Goal: Task Accomplishment & Management: Use online tool/utility

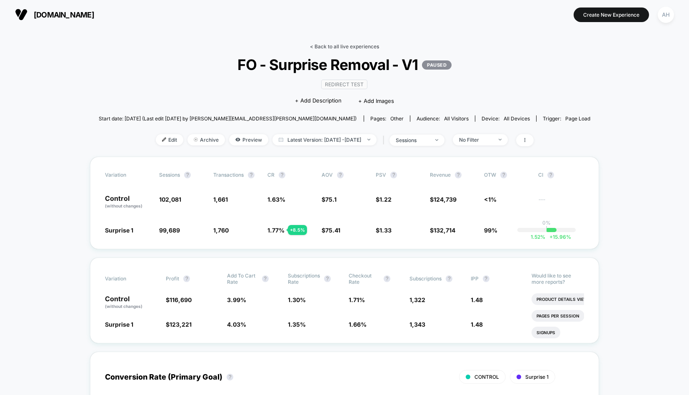
click at [353, 47] on link "< Back to all live experiences" at bounding box center [344, 46] width 69 height 6
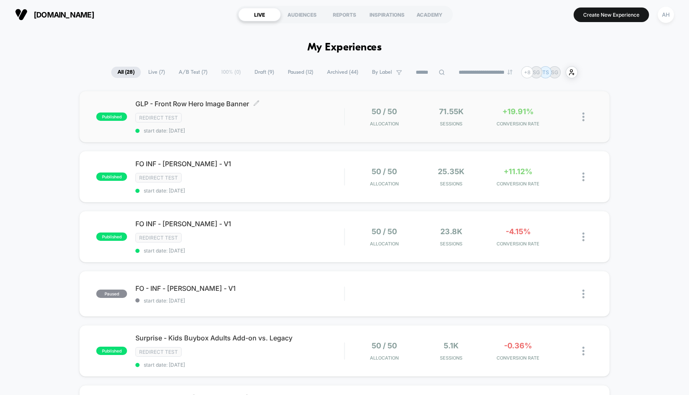
click at [292, 124] on div "GLP - Front Row Hero Image Banner Click to edit experience details Click to edi…" at bounding box center [239, 117] width 209 height 34
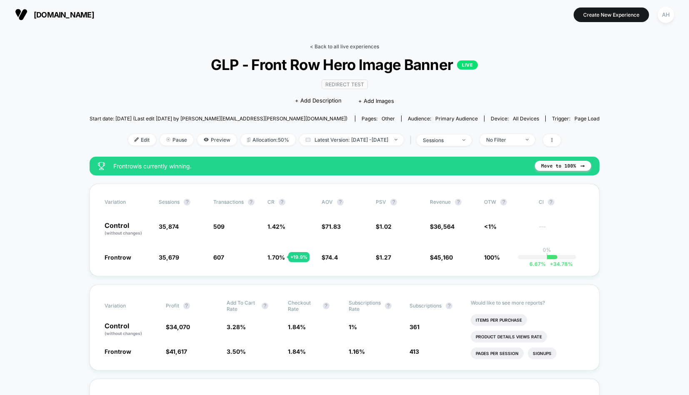
click at [361, 48] on link "< Back to all live experiences" at bounding box center [344, 46] width 69 height 6
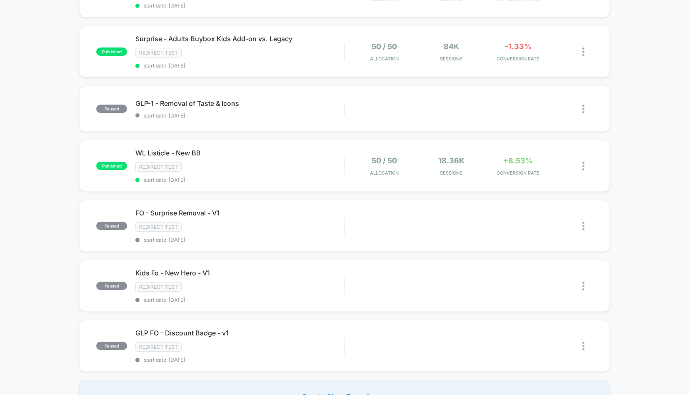
scroll to position [474, 0]
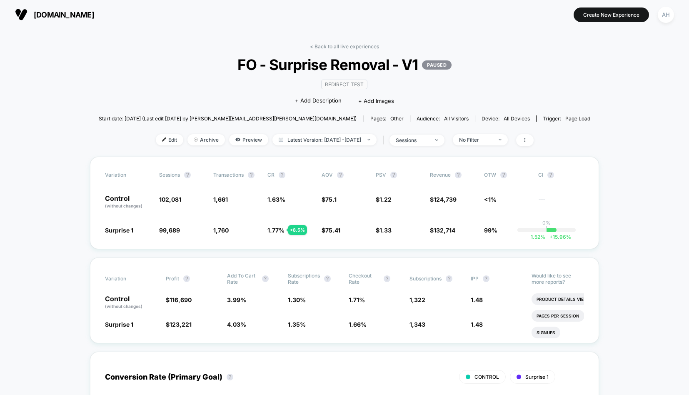
click at [339, 53] on div "< Back to all live experiences FO - Surprise Removal - V1 PAUSED Redirect Test …" at bounding box center [345, 99] width 492 height 113
click at [338, 47] on link "< Back to all live experiences" at bounding box center [344, 46] width 69 height 6
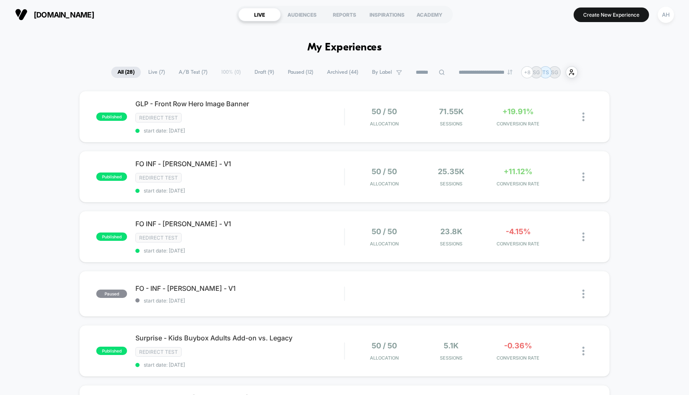
click at [258, 71] on span "Draft ( 9 )" at bounding box center [264, 72] width 32 height 11
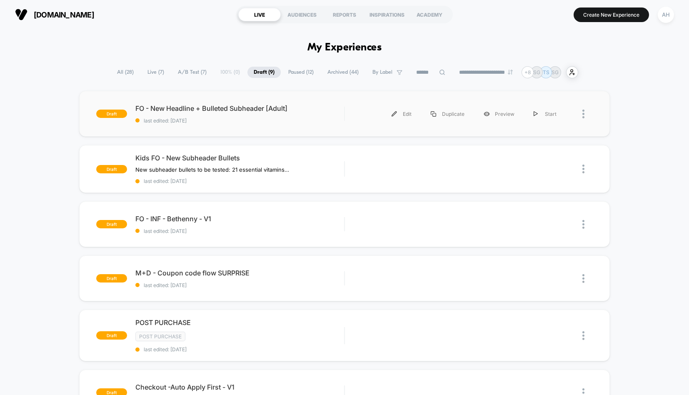
click at [271, 126] on div "draft FO - New Headline + Bulleted Subheader [Adult] last edited: 9/19/2025 Edi…" at bounding box center [344, 114] width 531 height 46
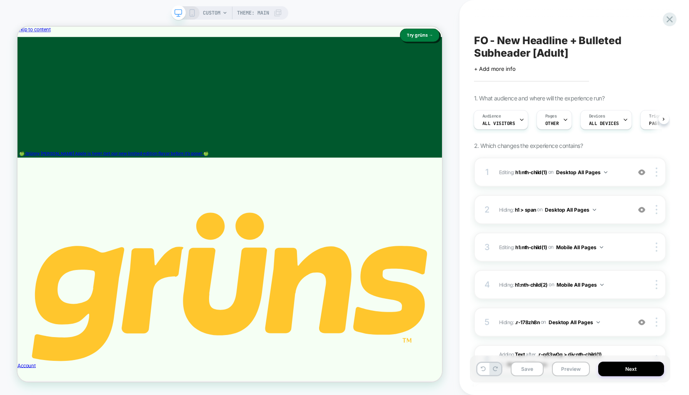
click at [188, 15] on icon at bounding box center [192, 13] width 8 height 8
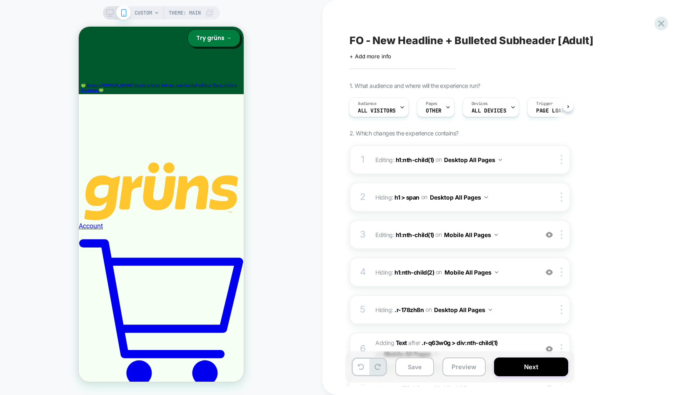
click at [293, 142] on div "CUSTOM Theme: MAIN" at bounding box center [161, 197] width 323 height 378
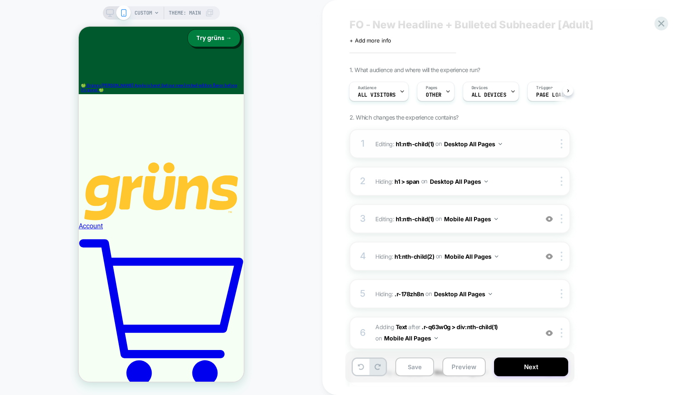
click at [519, 147] on span "Editing : h1:nth-child(1) h1:nth-child(1) on Desktop All Pages" at bounding box center [455, 144] width 159 height 12
click at [514, 219] on span "Editing : h1:nth-child(1) h1:nth-child(1) on Mobile All Pages" at bounding box center [455, 219] width 159 height 12
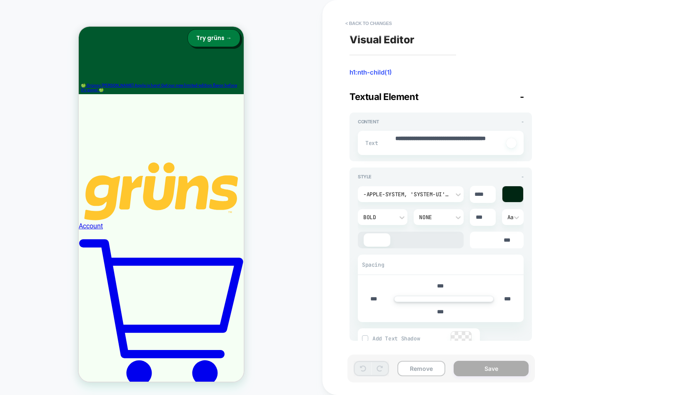
scroll to position [71, 0]
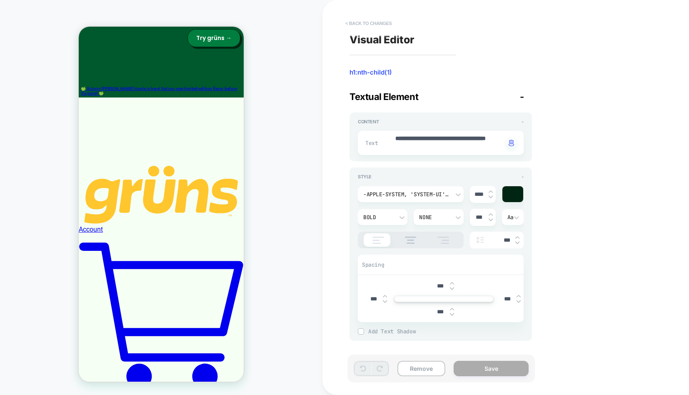
click at [389, 26] on button "< Back to changes" at bounding box center [368, 23] width 55 height 13
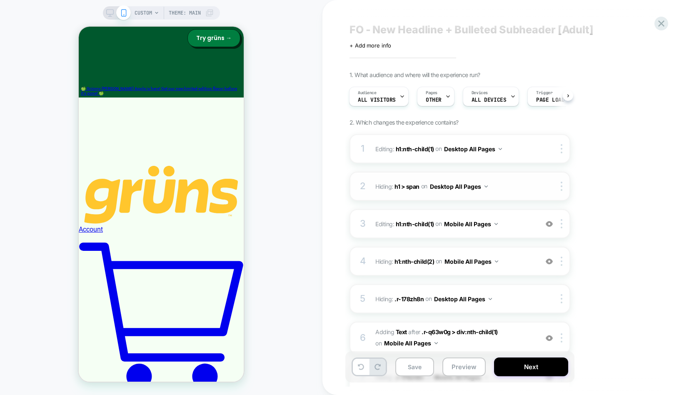
scroll to position [22, 0]
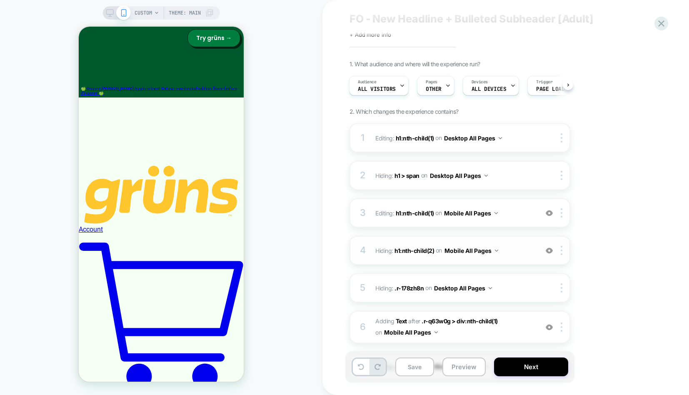
click at [514, 251] on span "Hiding : h1:nth-child(2) h1:nth-child(2) on Mobile All Pages" at bounding box center [455, 251] width 159 height 12
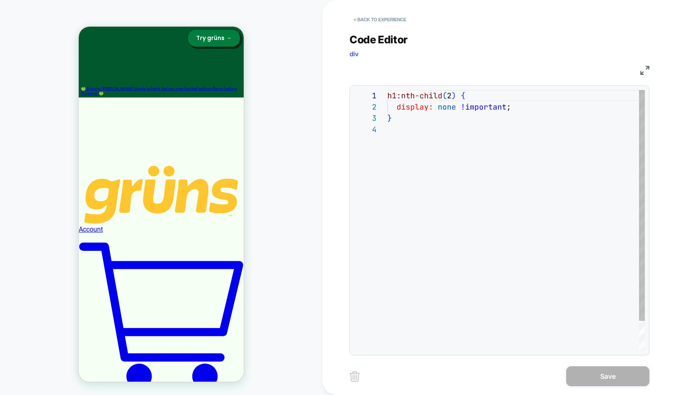
scroll to position [34, 0]
click at [391, 19] on button "< Back to experience" at bounding box center [380, 19] width 61 height 13
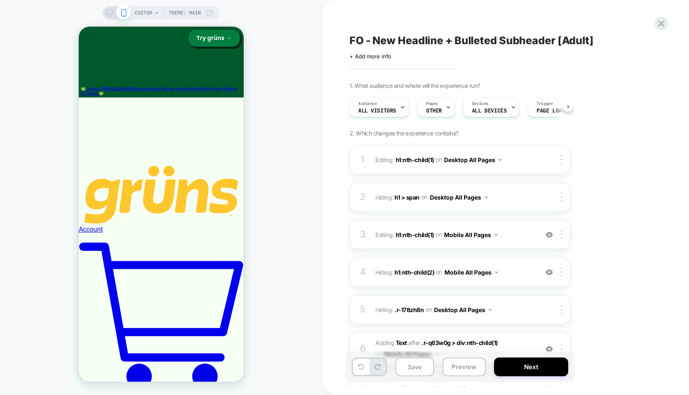
scroll to position [0, 0]
click at [512, 238] on span "Editing : h1:nth-child(1) h1:nth-child(1) on Mobile All Pages" at bounding box center [455, 235] width 159 height 12
type textarea "*"
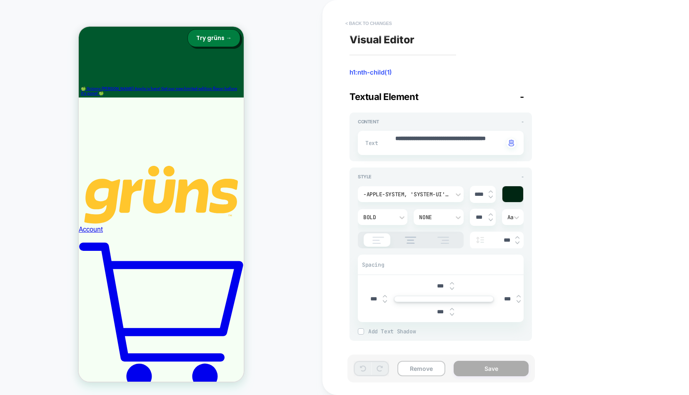
click at [361, 21] on button "< Back to changes" at bounding box center [368, 23] width 55 height 13
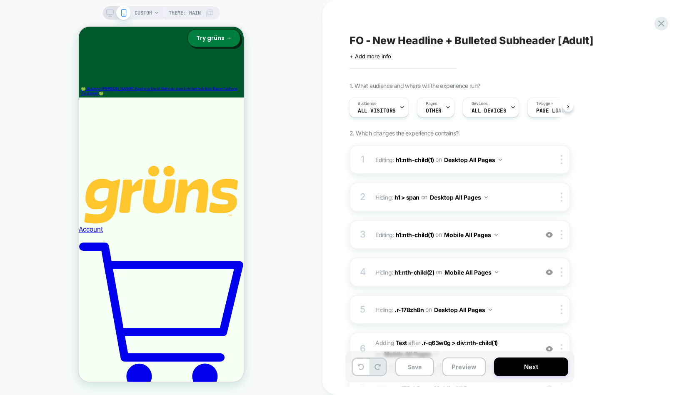
scroll to position [16, 0]
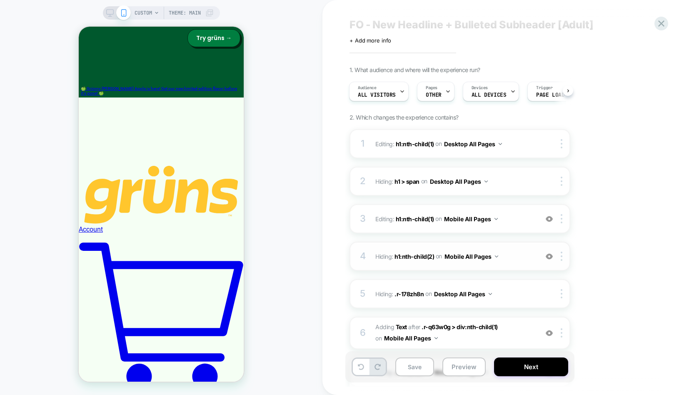
click at [529, 256] on span "Hiding : h1:nth-child(2) h1:nth-child(2) on Mobile All Pages" at bounding box center [455, 257] width 159 height 12
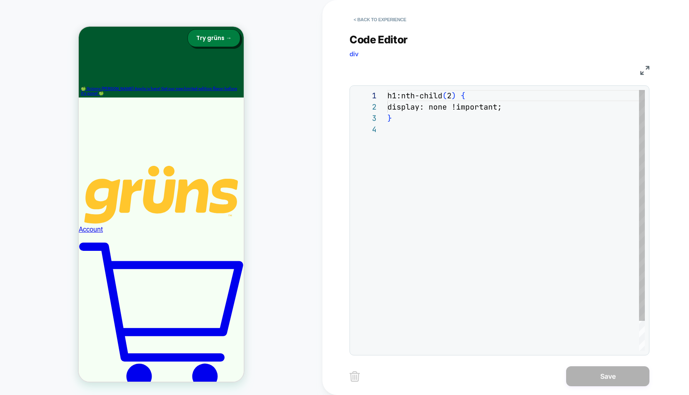
scroll to position [34, 0]
click at [378, 19] on button "< Back to experience" at bounding box center [380, 19] width 61 height 13
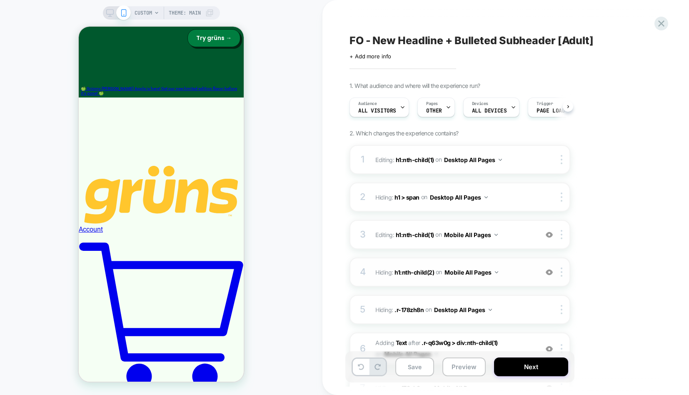
scroll to position [0, 0]
click at [550, 273] on img at bounding box center [549, 272] width 7 height 7
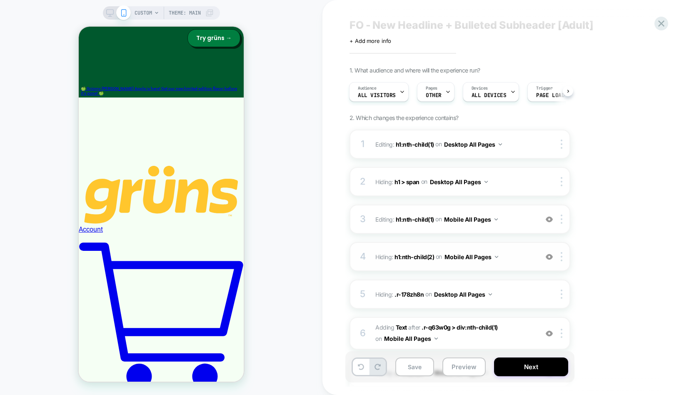
scroll to position [33, 0]
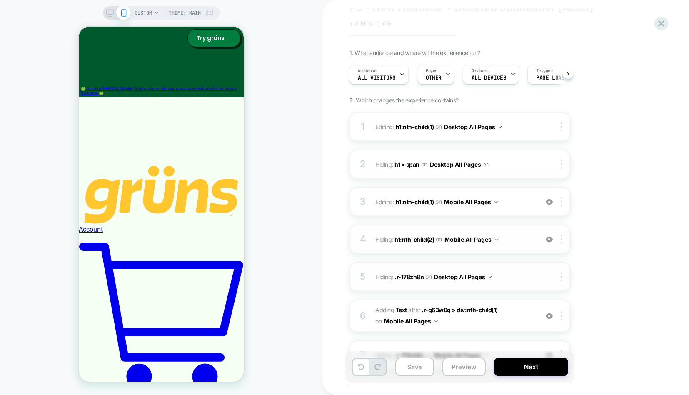
click at [519, 282] on span "Hiding : .r-178zh8n .r-178zh8n on Desktop All Pages" at bounding box center [455, 277] width 159 height 12
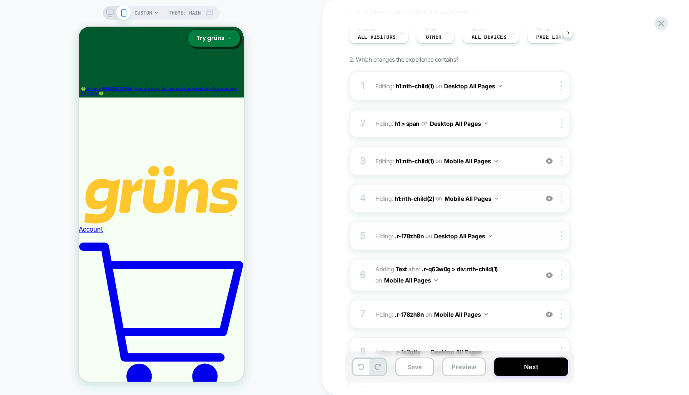
click at [520, 277] on span "#_loomi_addon_1758310230646 Adding Text AFTER .r-q63w0g > div:nth-child(1) .r-q…" at bounding box center [455, 275] width 159 height 23
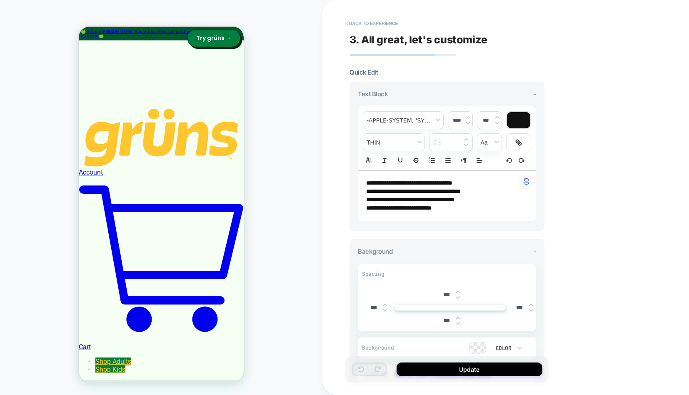
scroll to position [130, 0]
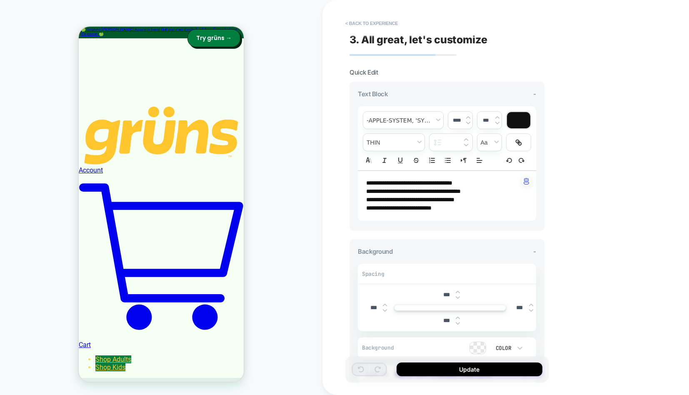
click at [370, 184] on strong "*" at bounding box center [368, 183] width 5 height 6
drag, startPoint x: 371, startPoint y: 183, endPoint x: 366, endPoint y: 183, distance: 5.1
click at [366, 183] on p "**********" at bounding box center [443, 183] width 155 height 8
click at [521, 120] on div at bounding box center [518, 120] width 23 height 16
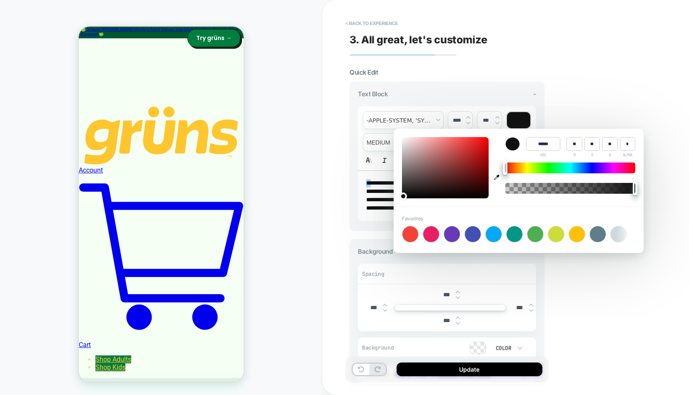
click at [496, 178] on icon "button" at bounding box center [496, 177] width 5 height 5
type input "******"
type input "*"
type input "***"
type input "**"
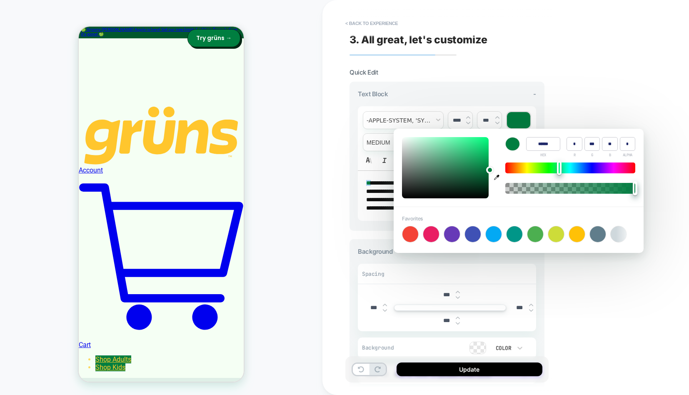
click at [340, 236] on div "**********" at bounding box center [506, 197] width 367 height 395
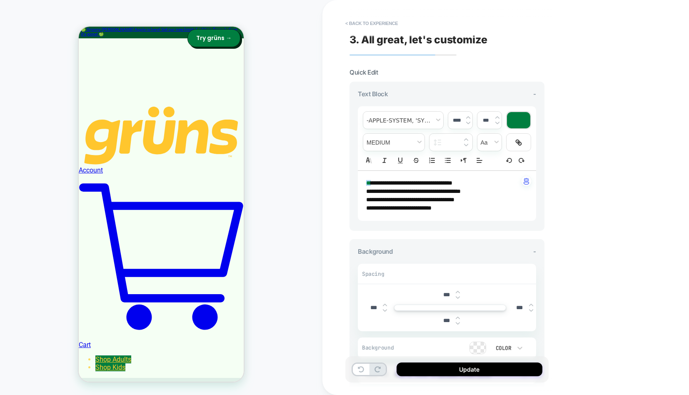
click at [373, 183] on span "**********" at bounding box center [412, 183] width 82 height 6
drag, startPoint x: 372, startPoint y: 183, endPoint x: 367, endPoint y: 182, distance: 5.1
click at [367, 182] on p "**********" at bounding box center [443, 183] width 155 height 8
copy p "* *"
drag, startPoint x: 372, startPoint y: 193, endPoint x: 367, endPoint y: 193, distance: 4.6
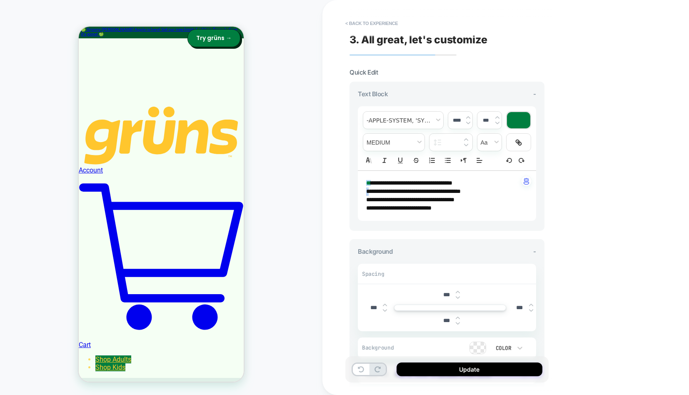
click at [367, 193] on strong "*" at bounding box center [368, 191] width 5 height 6
drag, startPoint x: 372, startPoint y: 183, endPoint x: 367, endPoint y: 183, distance: 5.0
click at [367, 183] on p "**********" at bounding box center [443, 183] width 155 height 8
click at [371, 190] on strong "*" at bounding box center [369, 191] width 7 height 6
drag, startPoint x: 371, startPoint y: 191, endPoint x: 366, endPoint y: 191, distance: 5.9
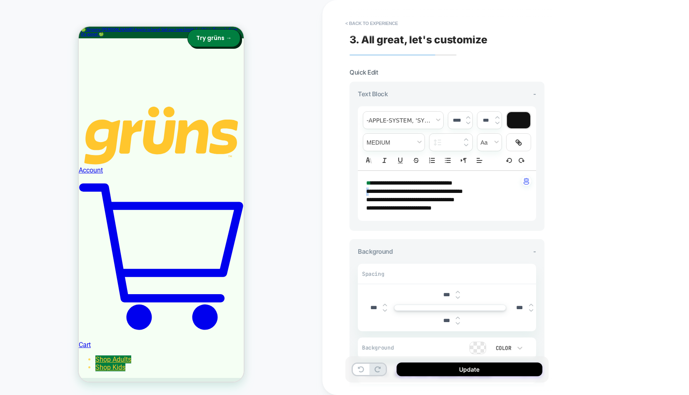
click at [366, 191] on div "**********" at bounding box center [447, 196] width 178 height 50
click at [517, 118] on div at bounding box center [518, 120] width 23 height 16
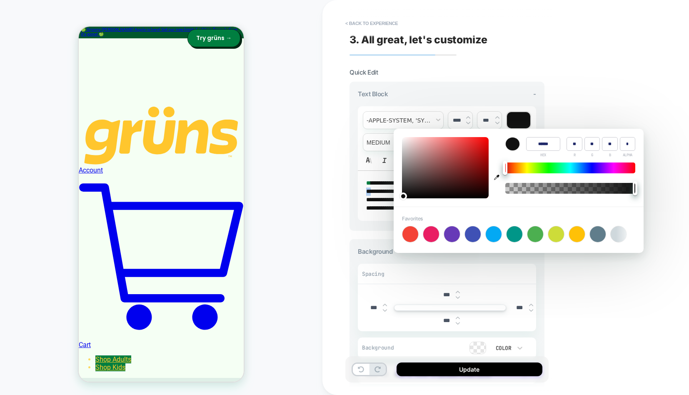
click at [496, 179] on icon "button" at bounding box center [496, 177] width 5 height 5
type input "******"
type input "*"
type input "***"
type input "**"
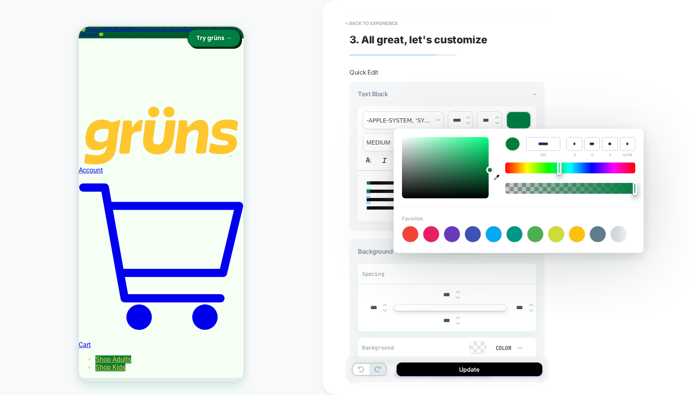
drag, startPoint x: 372, startPoint y: 199, endPoint x: 365, endPoint y: 199, distance: 6.7
click at [365, 199] on div "**********" at bounding box center [447, 196] width 178 height 50
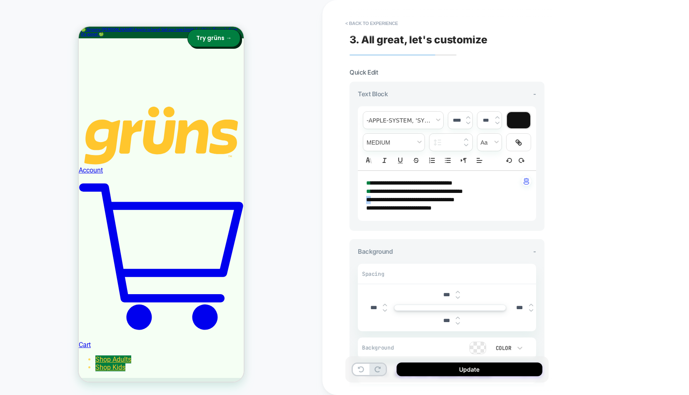
click at [523, 118] on div at bounding box center [518, 120] width 23 height 16
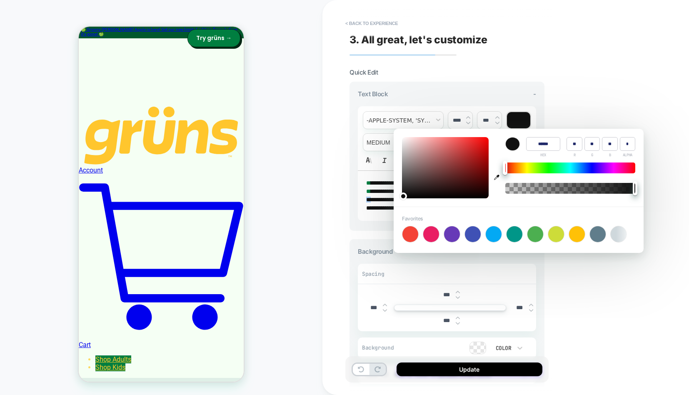
click at [657, 48] on div "**********" at bounding box center [506, 197] width 367 height 395
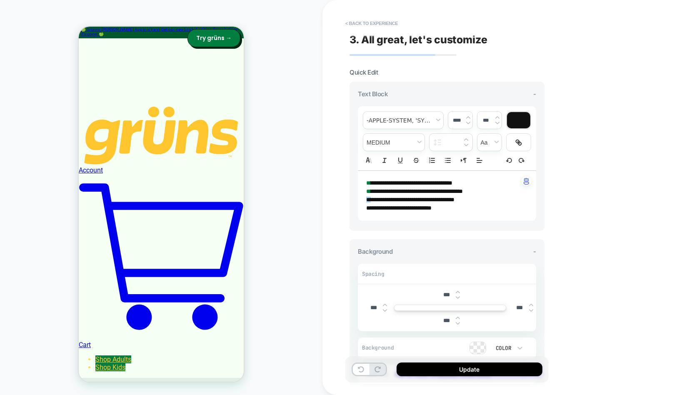
scroll to position [53, 0]
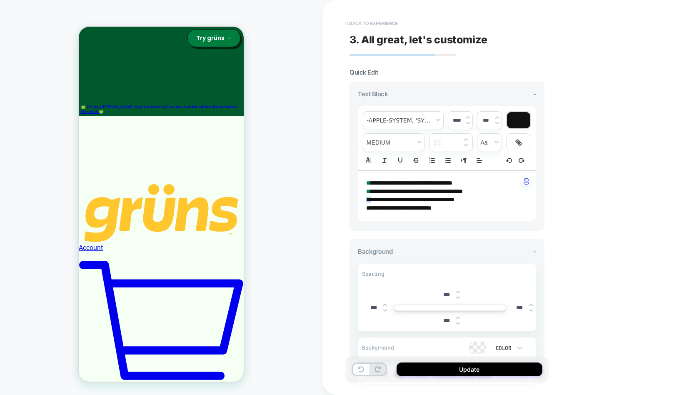
click at [380, 22] on button "< Back to experience" at bounding box center [371, 23] width 61 height 13
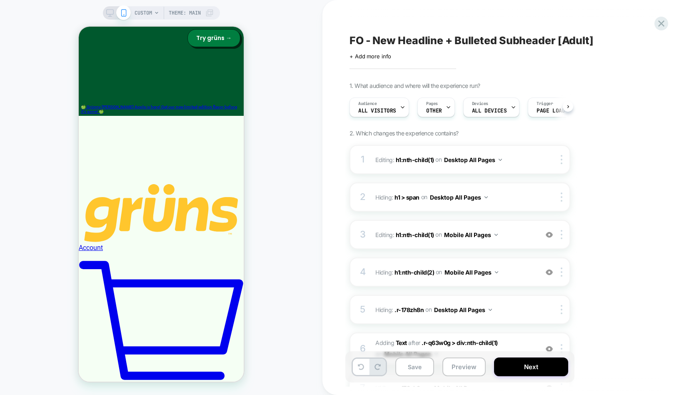
scroll to position [0, 0]
click at [664, 27] on icon at bounding box center [661, 23] width 11 height 11
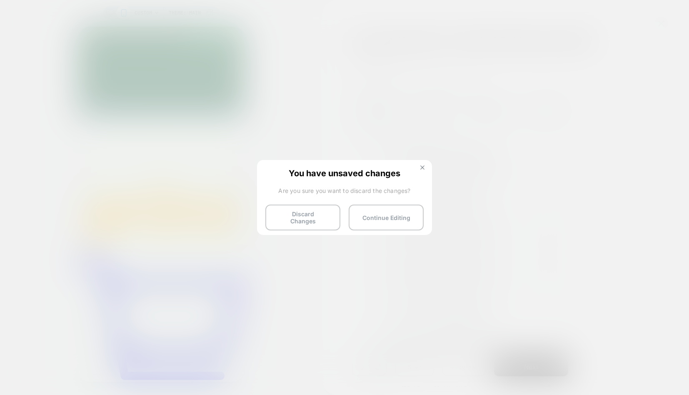
click at [421, 165] on img at bounding box center [423, 167] width 4 height 4
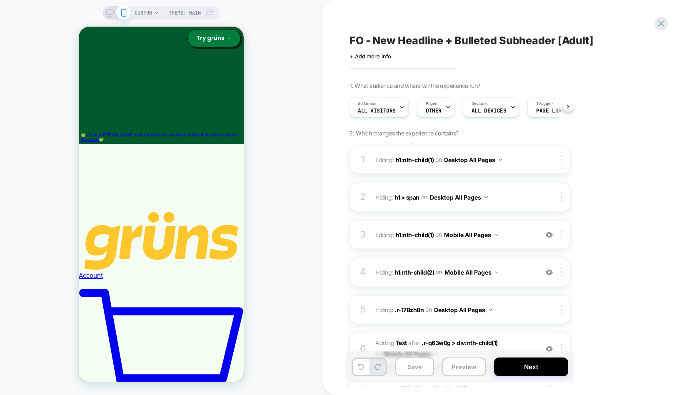
scroll to position [5, 0]
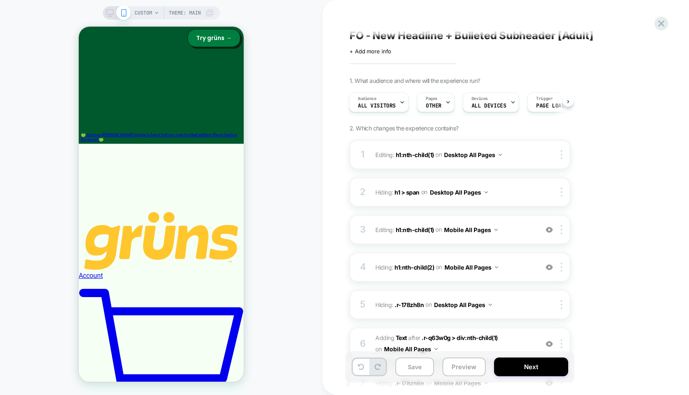
click at [627, 191] on div "1. What audience and where will the experience run? Audience All Visitors Pages…" at bounding box center [502, 380] width 304 height 607
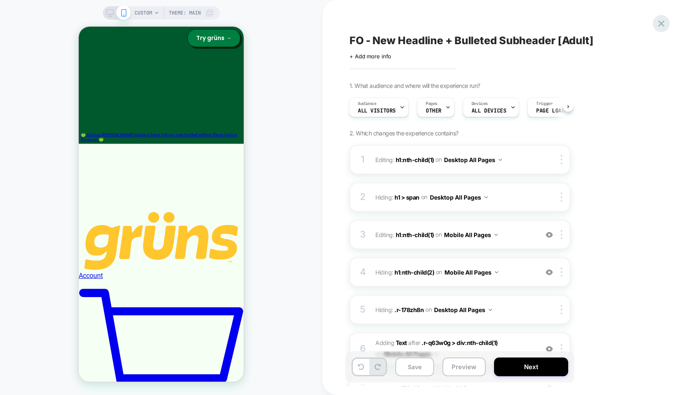
click at [660, 22] on icon at bounding box center [662, 23] width 6 height 6
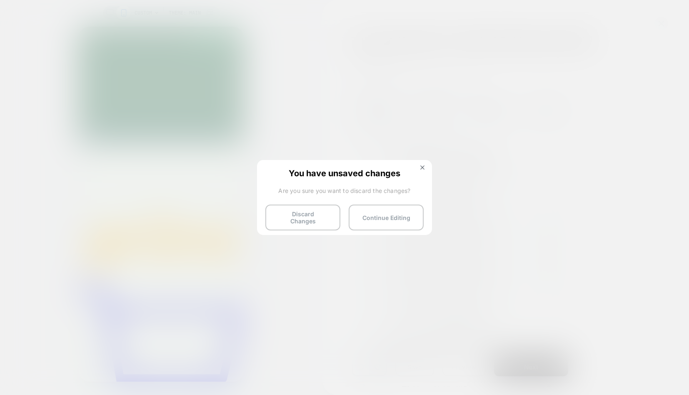
click at [406, 216] on button "Continue Editing" at bounding box center [386, 218] width 75 height 26
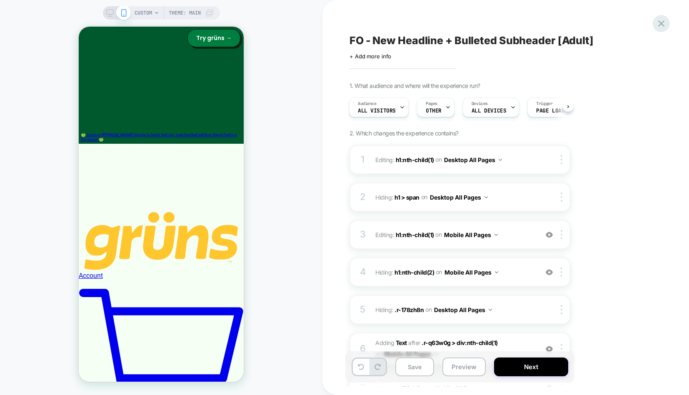
click at [659, 23] on icon at bounding box center [661, 23] width 11 height 11
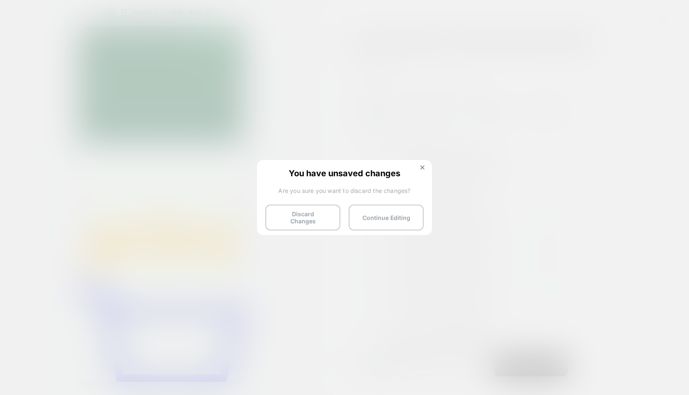
click at [316, 218] on button "Discard Changes" at bounding box center [303, 218] width 75 height 26
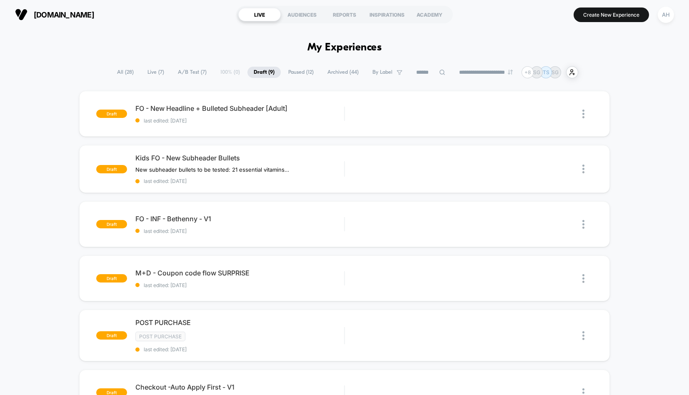
click at [682, 14] on div "gruns.co LIVE AUDIENCES REPORTS INSPIRATIONS ACADEMY Create New Experience AH" at bounding box center [344, 14] width 689 height 29
click at [665, 13] on div "AH" at bounding box center [666, 15] width 16 height 16
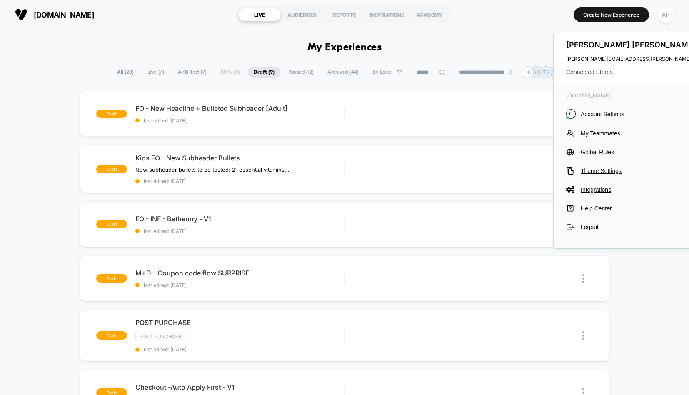
click at [604, 69] on span "Connected Stores" at bounding box center [648, 72] width 165 height 7
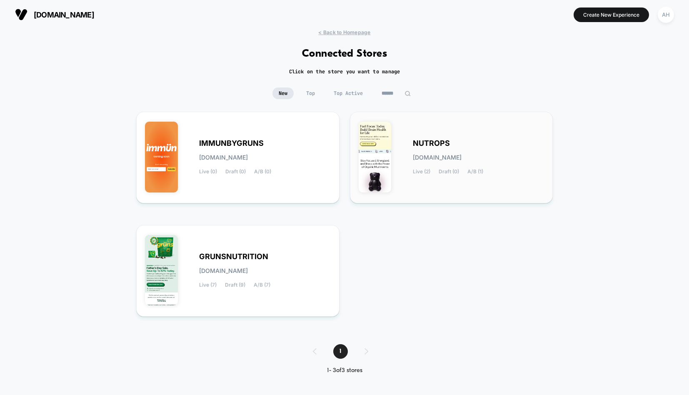
click at [427, 140] on span "NUTROPS" at bounding box center [431, 143] width 37 height 6
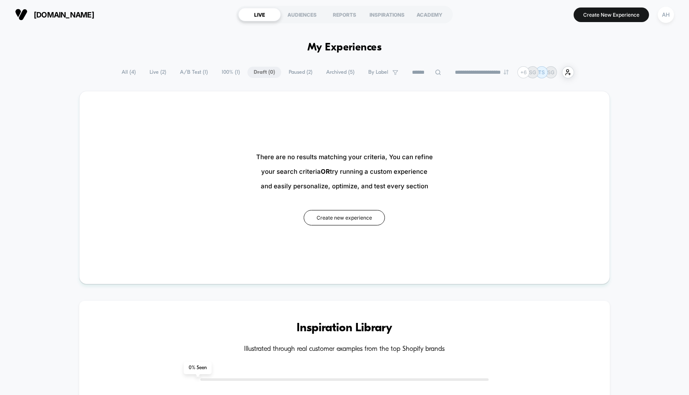
click at [135, 70] on span "All ( 4 )" at bounding box center [128, 72] width 27 height 11
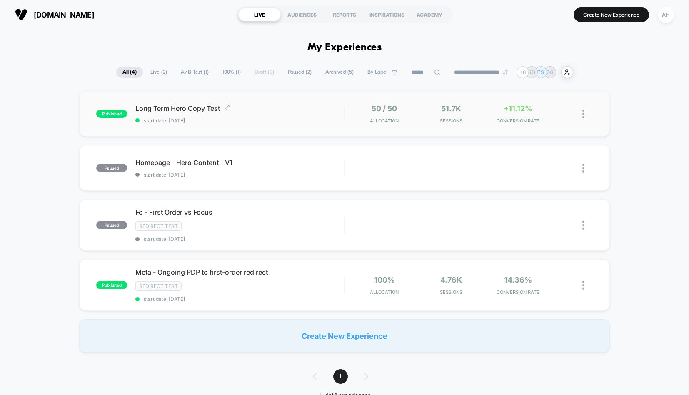
click at [323, 114] on div "Long Term Hero Copy Test Click to edit experience details Click to edit experie…" at bounding box center [239, 114] width 209 height 20
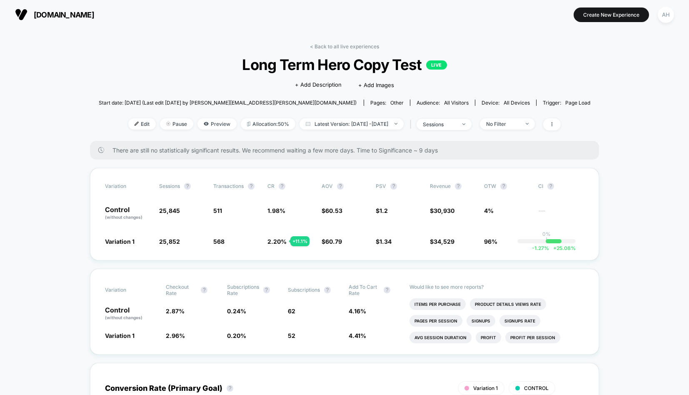
click at [330, 50] on div "< Back to all live experiences Long Term Hero Copy Test LIVE Click to edit expe…" at bounding box center [345, 92] width 492 height 98
click at [334, 45] on link "< Back to all live experiences" at bounding box center [344, 46] width 69 height 6
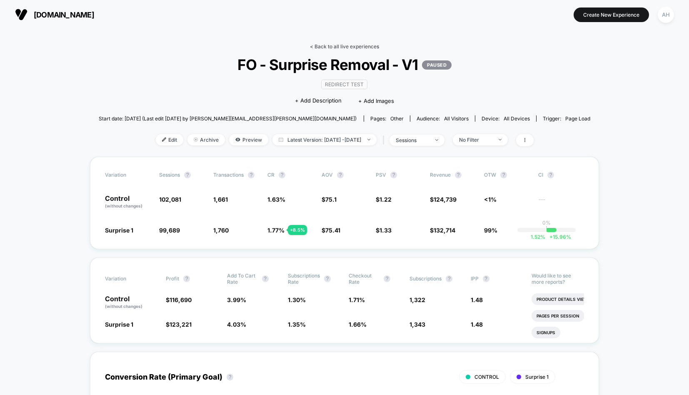
click at [331, 45] on link "< Back to all live experiences" at bounding box center [344, 46] width 69 height 6
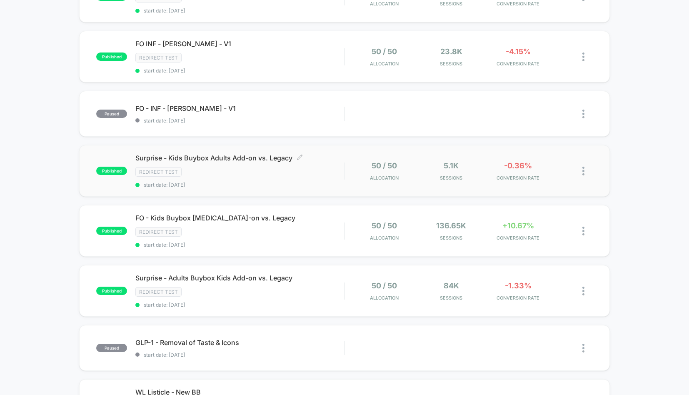
scroll to position [266, 0]
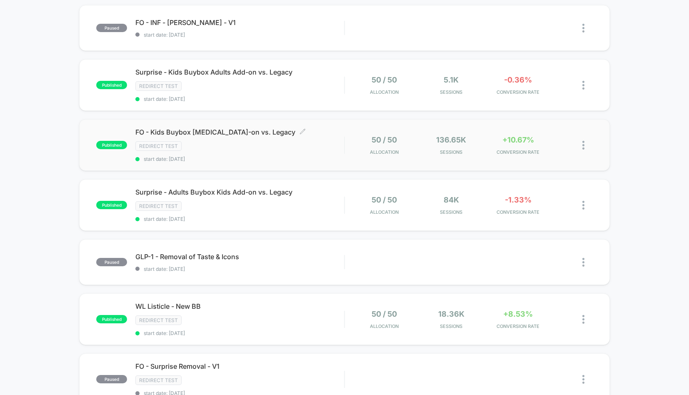
click at [323, 145] on div "Redirect Test" at bounding box center [239, 146] width 209 height 10
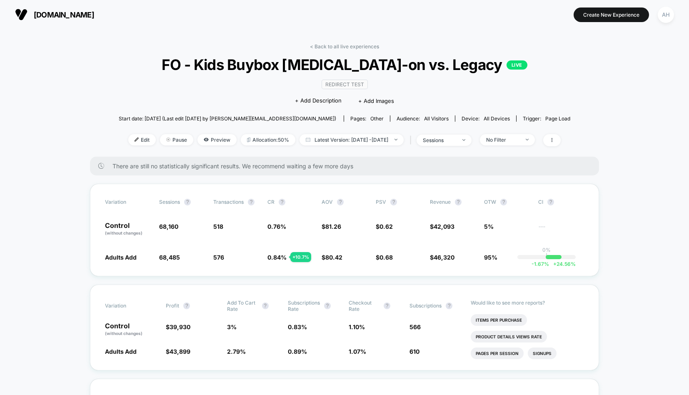
click at [330, 46] on link "< Back to all live experiences" at bounding box center [344, 46] width 69 height 6
